Goal: Task Accomplishment & Management: Manage account settings

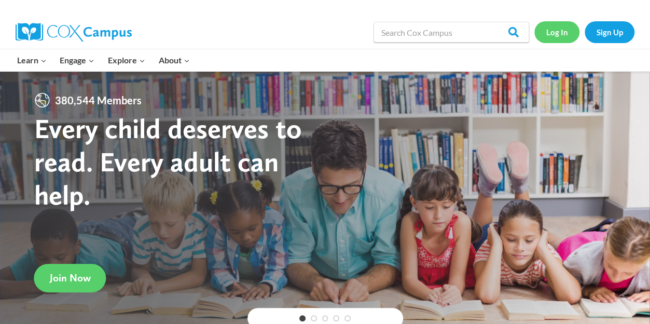
click at [562, 31] on link "Log In" at bounding box center [556, 31] width 45 height 21
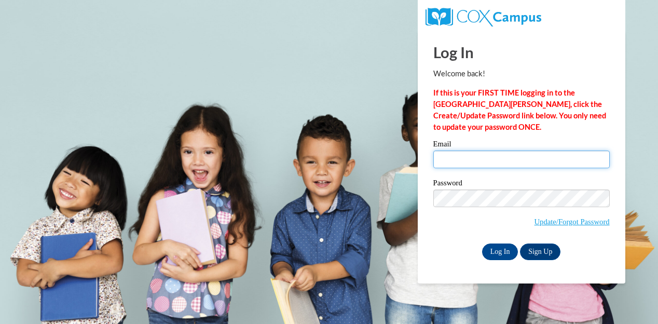
click at [462, 163] on input "Email" at bounding box center [521, 159] width 176 height 18
type input "ktekancic@ghbulldogs.org"
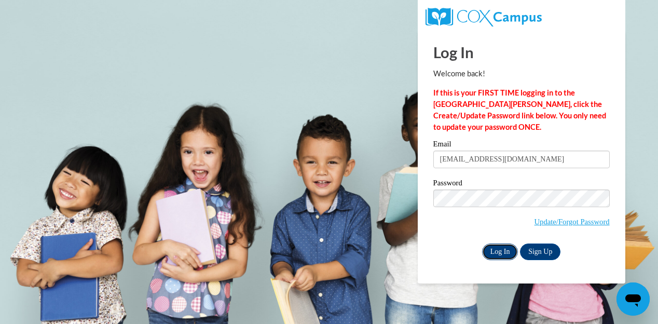
click at [495, 251] on input "Log In" at bounding box center [500, 251] width 36 height 17
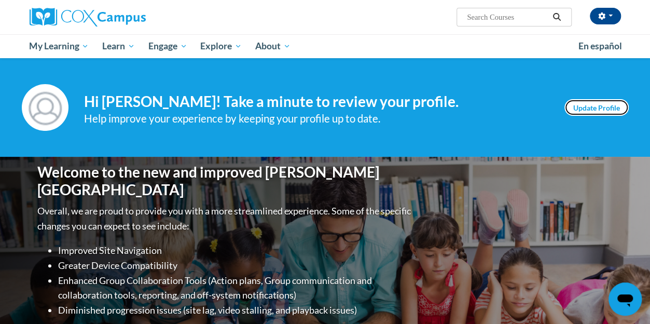
click at [603, 105] on link "Update Profile" at bounding box center [596, 107] width 64 height 17
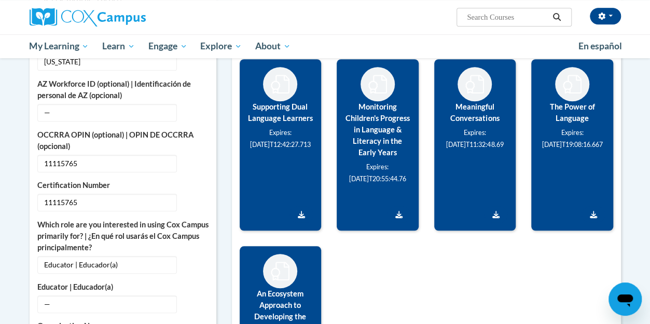
scroll to position [467, 0]
